Goal: Information Seeking & Learning: Learn about a topic

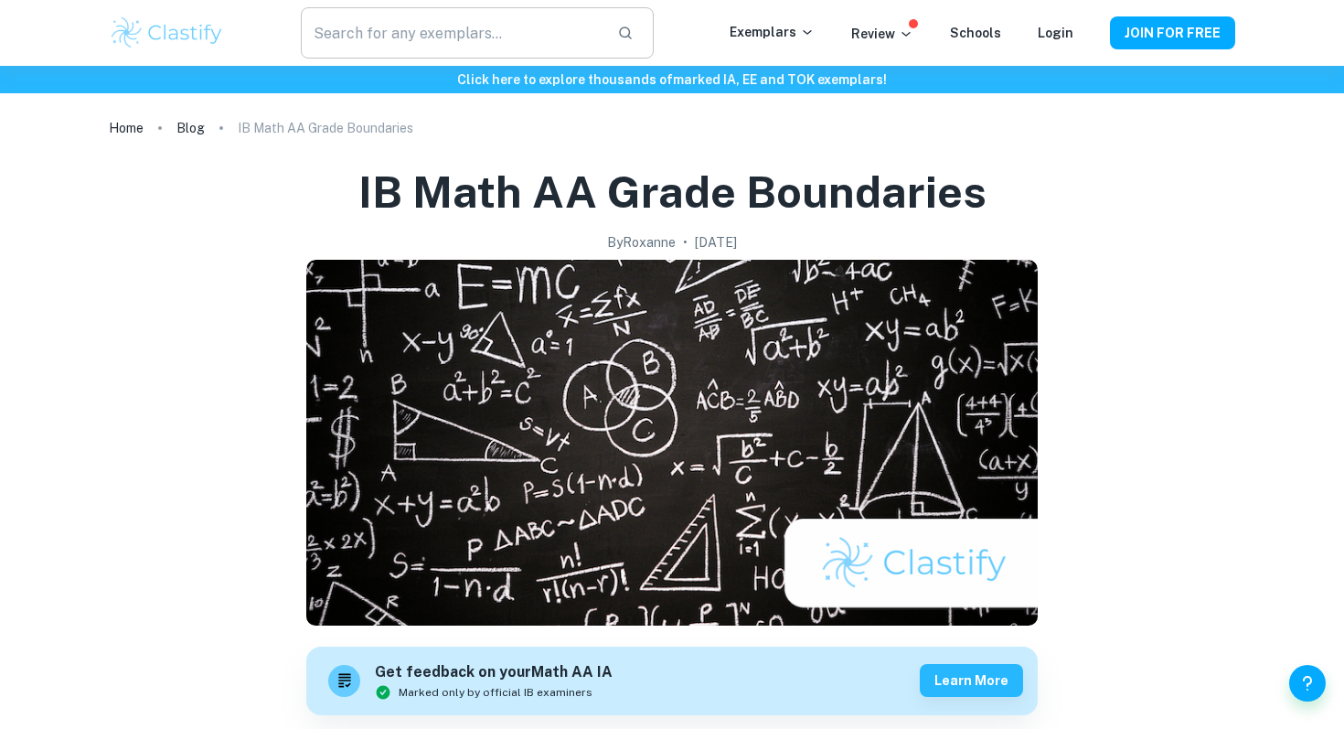
click at [491, 17] on input "text" at bounding box center [452, 32] width 302 height 51
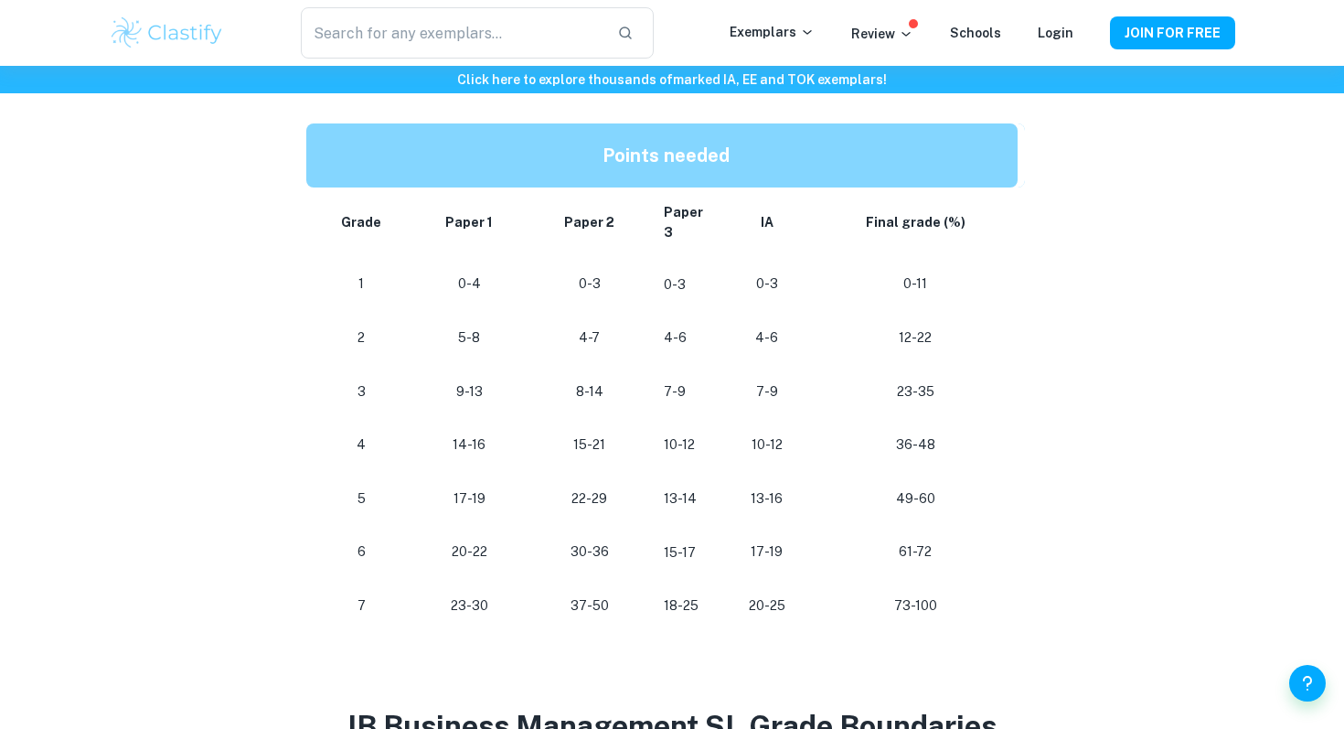
scroll to position [943, 0]
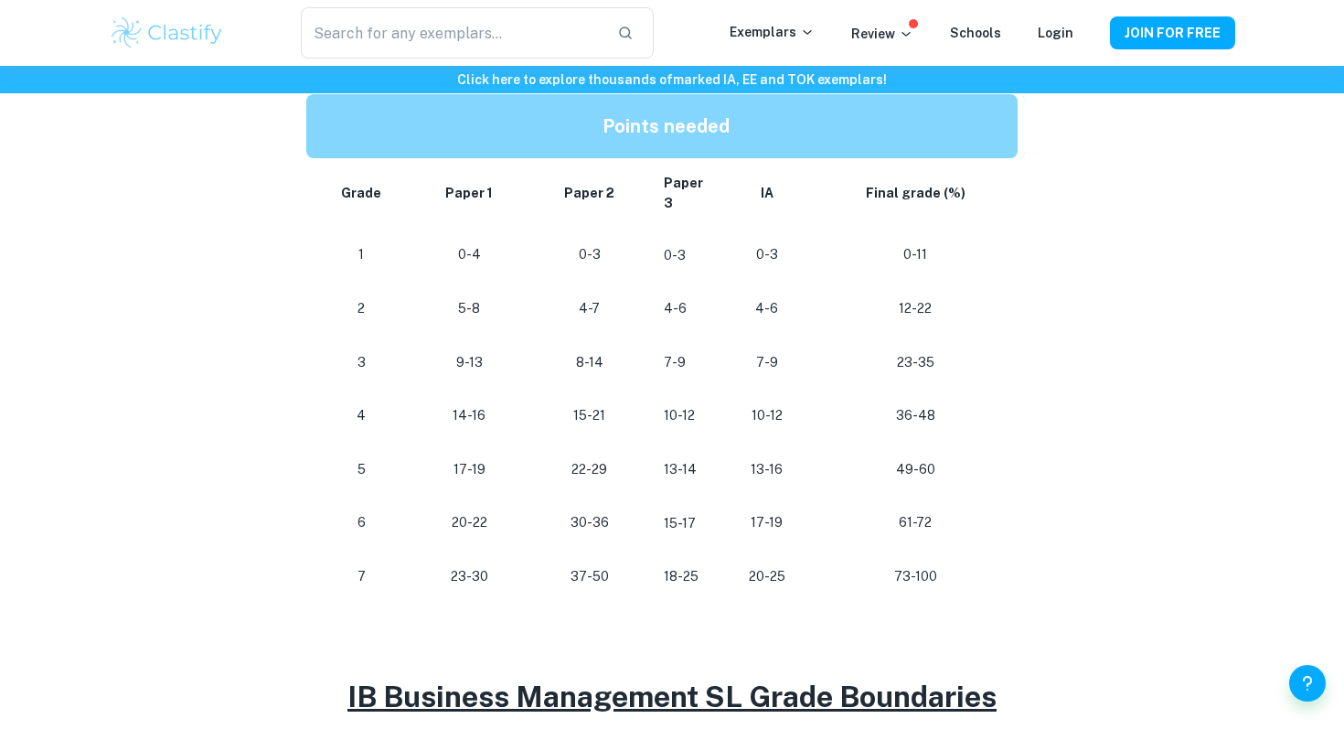
click at [238, 560] on div "IB Business Management Grade Boundaries By [PERSON_NAME] • [DATE] Get feedback …" at bounding box center [672, 430] width 1126 height 2467
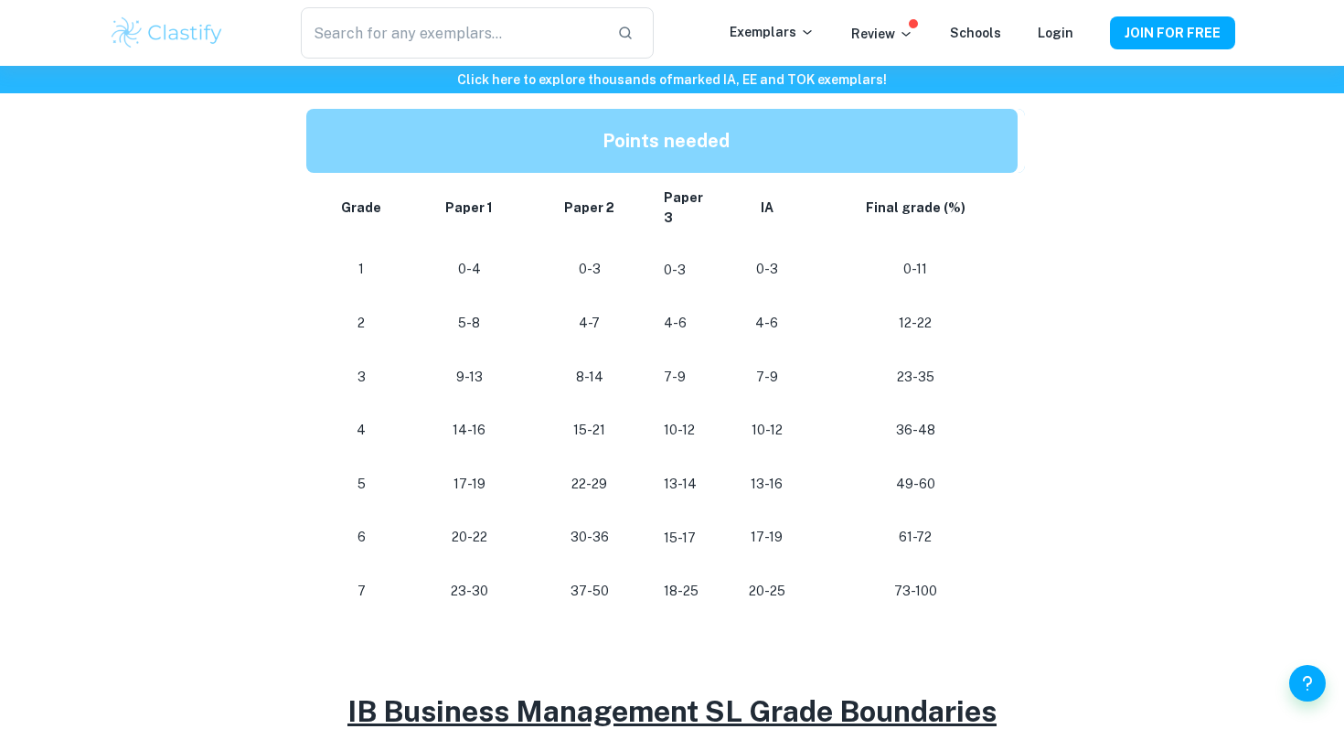
scroll to position [926, 0]
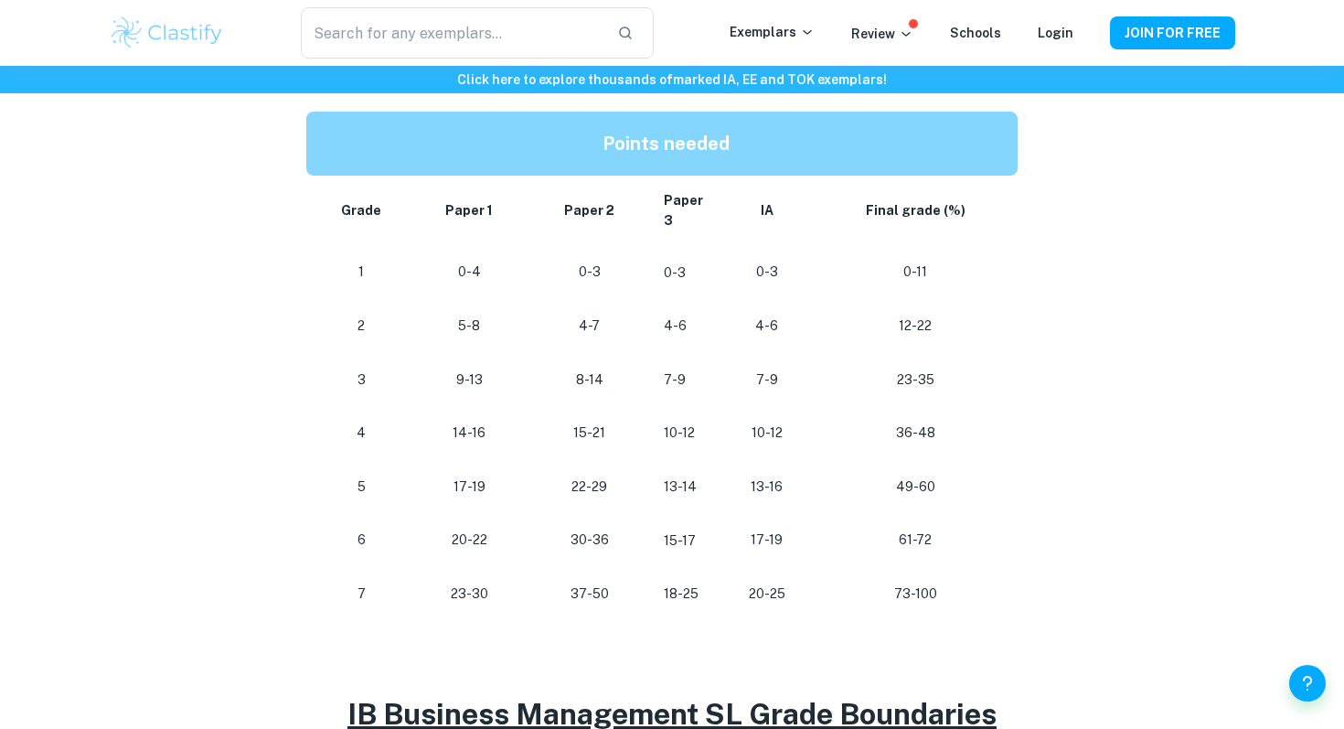
click at [238, 560] on div "IB Business Management Grade Boundaries By Roxanne • January 28, 2024 Get feedb…" at bounding box center [672, 448] width 1126 height 2467
click at [243, 560] on div "IB Business Management Grade Boundaries By Roxanne • January 28, 2024 Get feedb…" at bounding box center [672, 448] width 1126 height 2467
click at [283, 544] on div "IB Business Management Grade Boundaries By Roxanne • January 28, 2024 Get feedb…" at bounding box center [672, 448] width 1126 height 2467
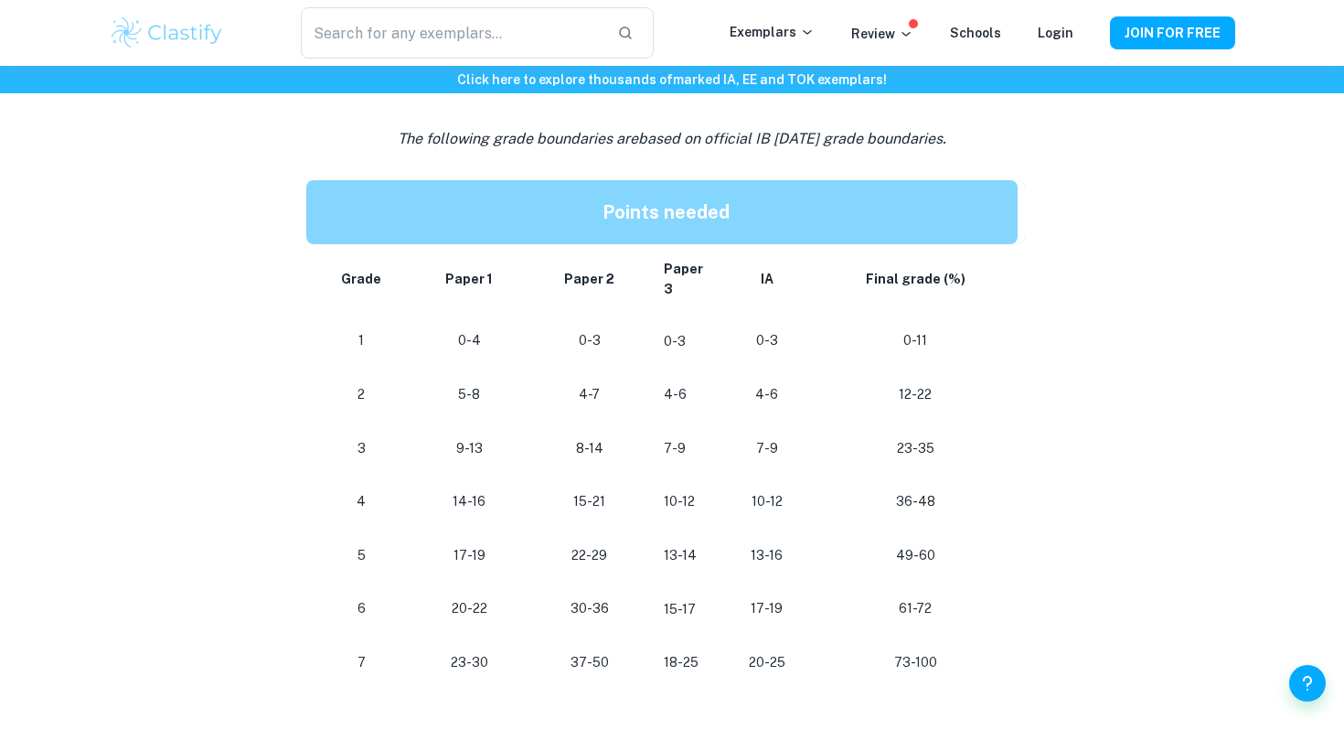
scroll to position [865, 0]
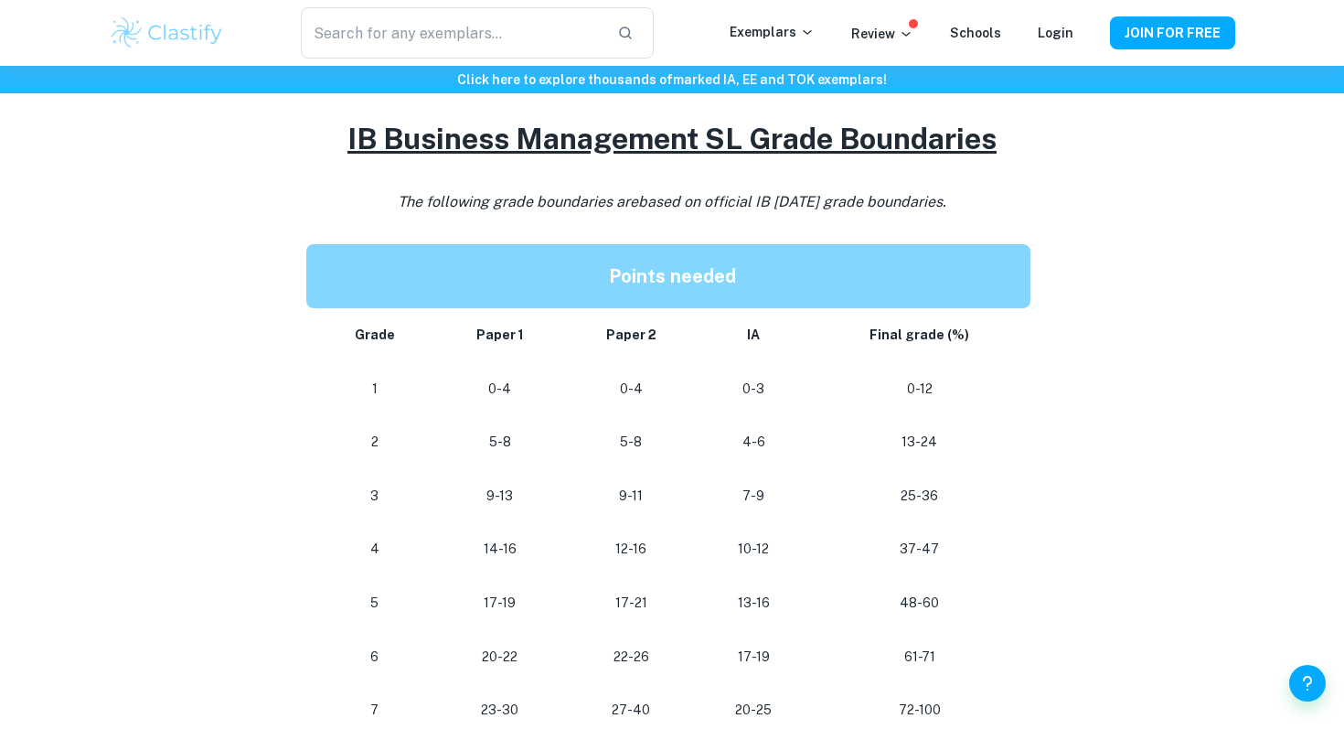
click at [653, 452] on td "5-8" at bounding box center [630, 442] width 133 height 54
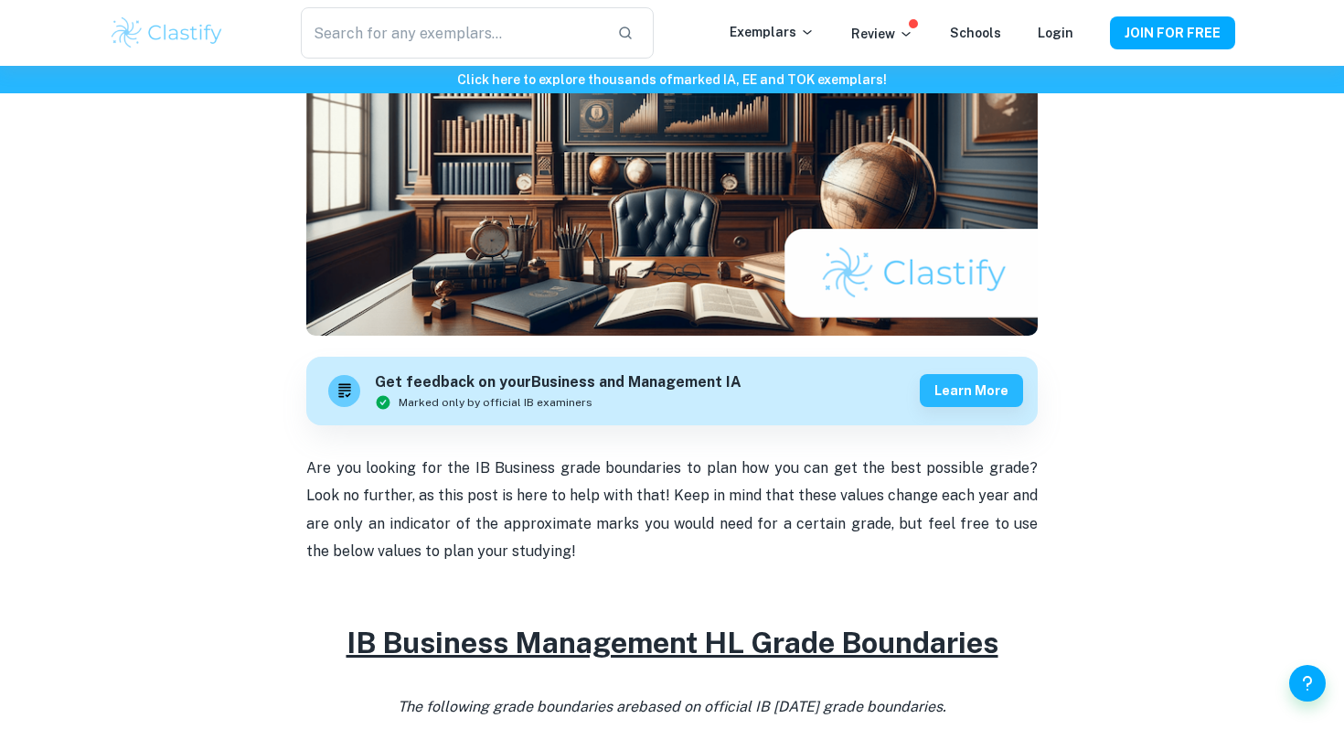
scroll to position [533, 0]
